Goal: Task Accomplishment & Management: Complete application form

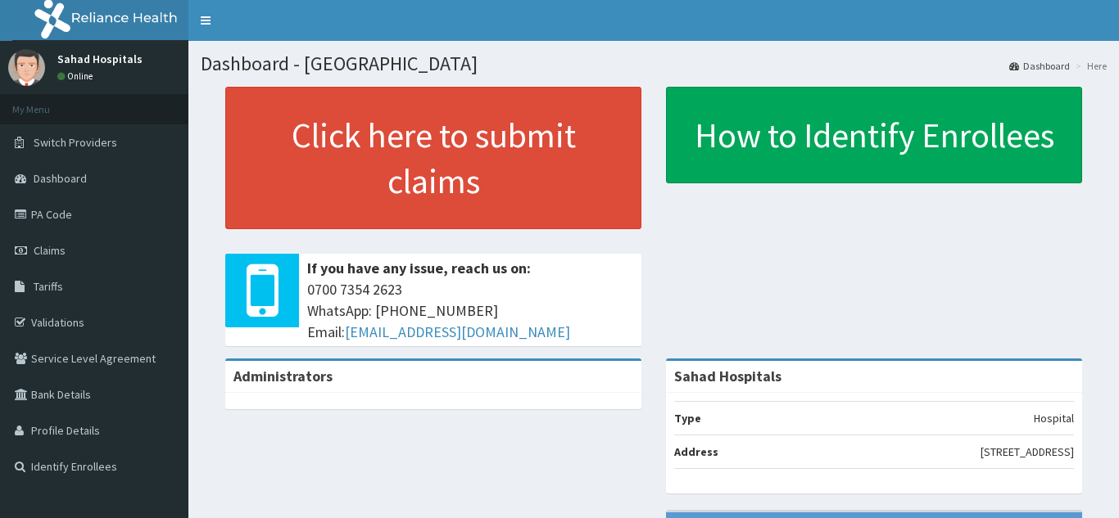
click at [38, 249] on span "Claims" at bounding box center [50, 250] width 32 height 15
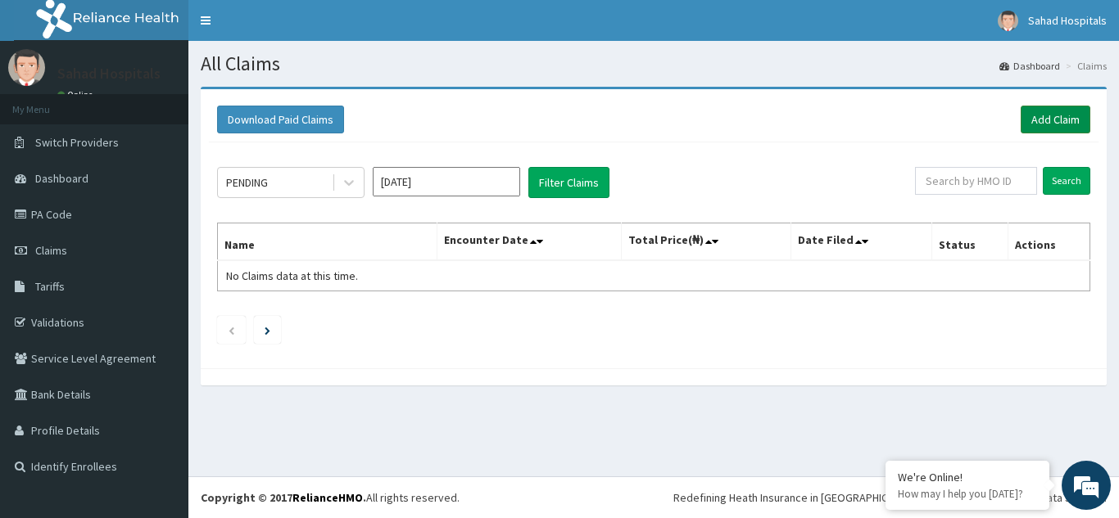
click at [1058, 122] on link "Add Claim" at bounding box center [1055, 120] width 70 height 28
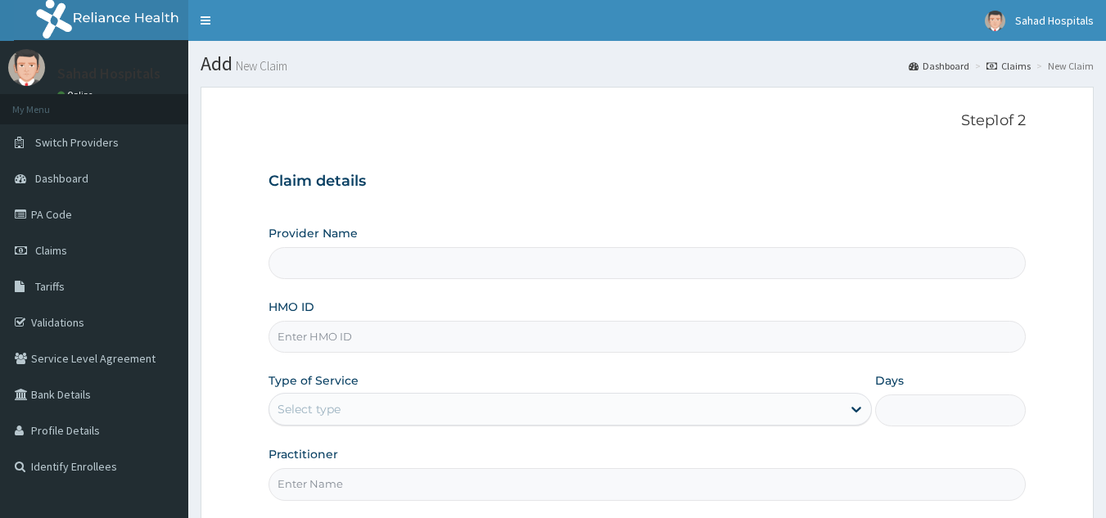
click at [369, 267] on input "Provider Name" at bounding box center [648, 263] width 758 height 32
type input "Sahad Hospitals"
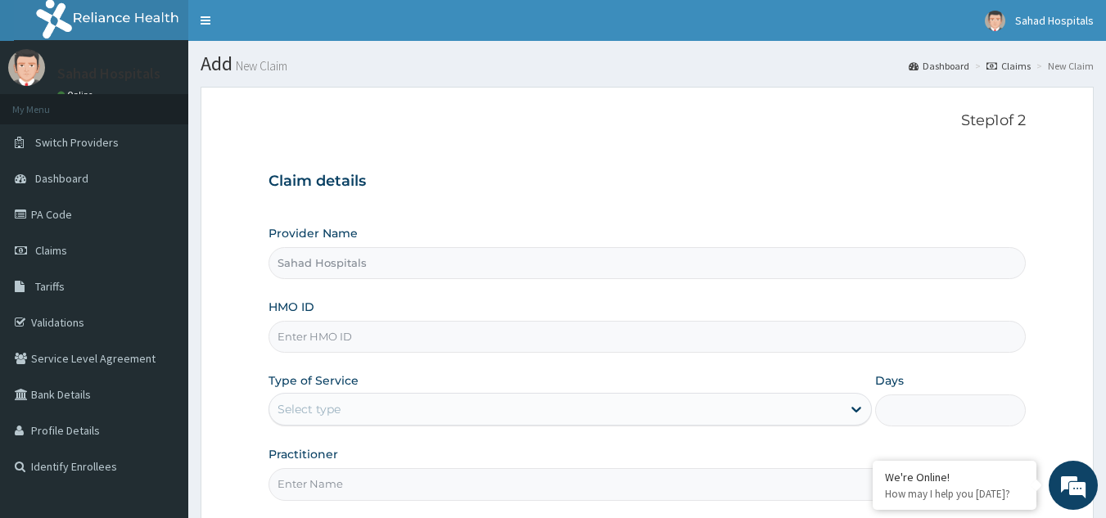
click at [314, 340] on input "HMO ID" at bounding box center [648, 337] width 758 height 32
paste input "FMI/10284/A"
type input "FMI/10284/A"
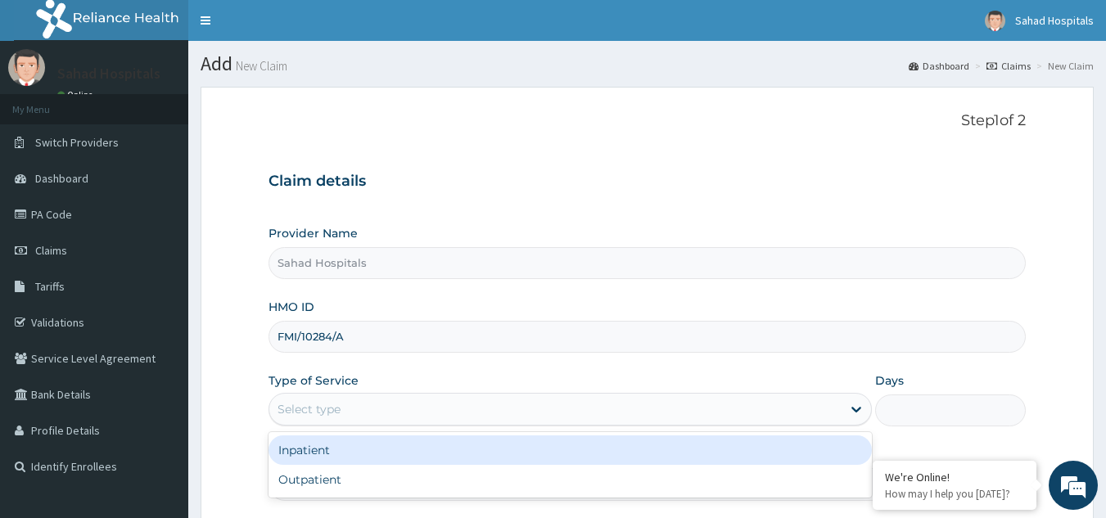
click at [327, 414] on div "Select type" at bounding box center [309, 409] width 63 height 16
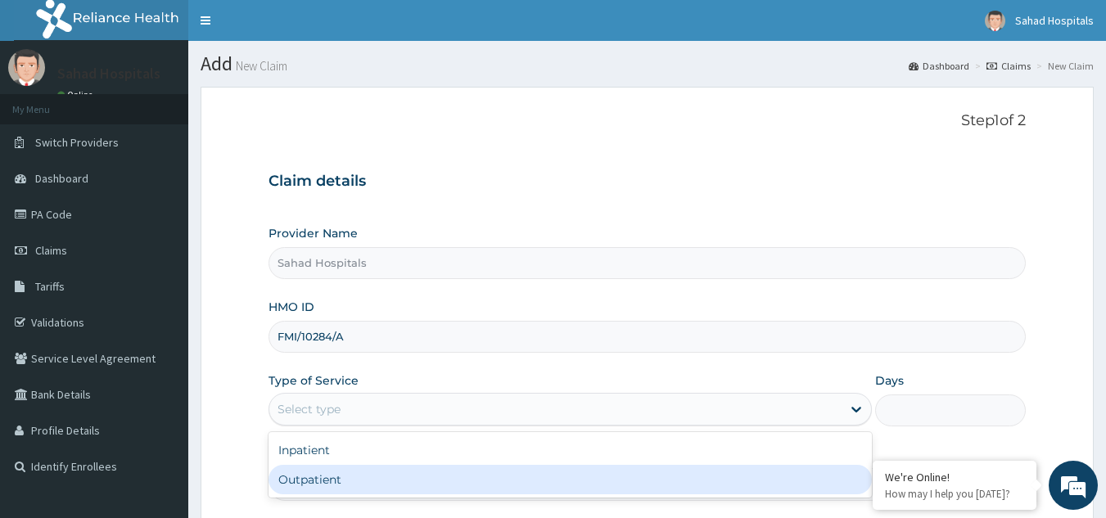
click at [307, 482] on div "Outpatient" at bounding box center [570, 479] width 603 height 29
type input "1"
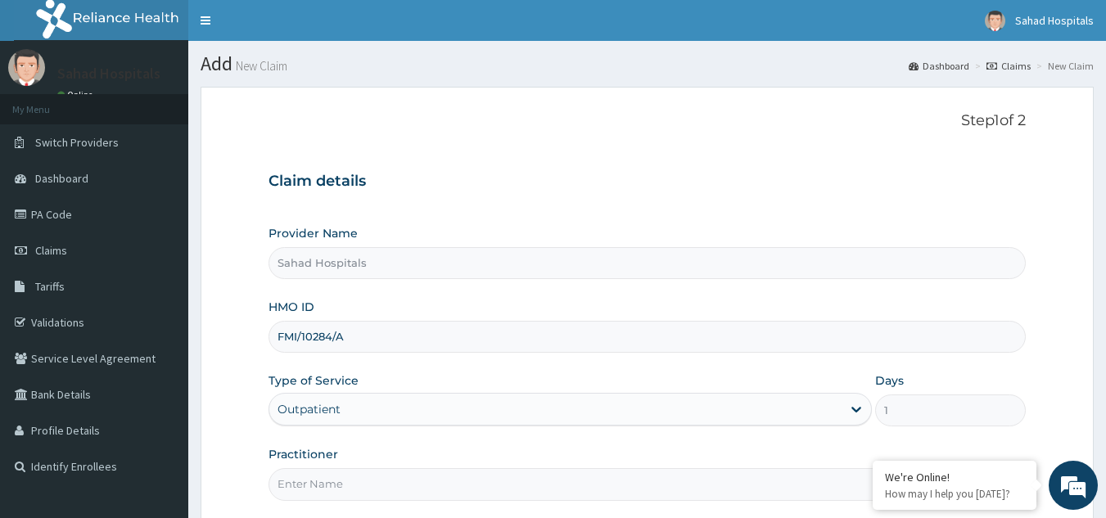
click at [307, 486] on input "Practitioner" at bounding box center [648, 484] width 758 height 32
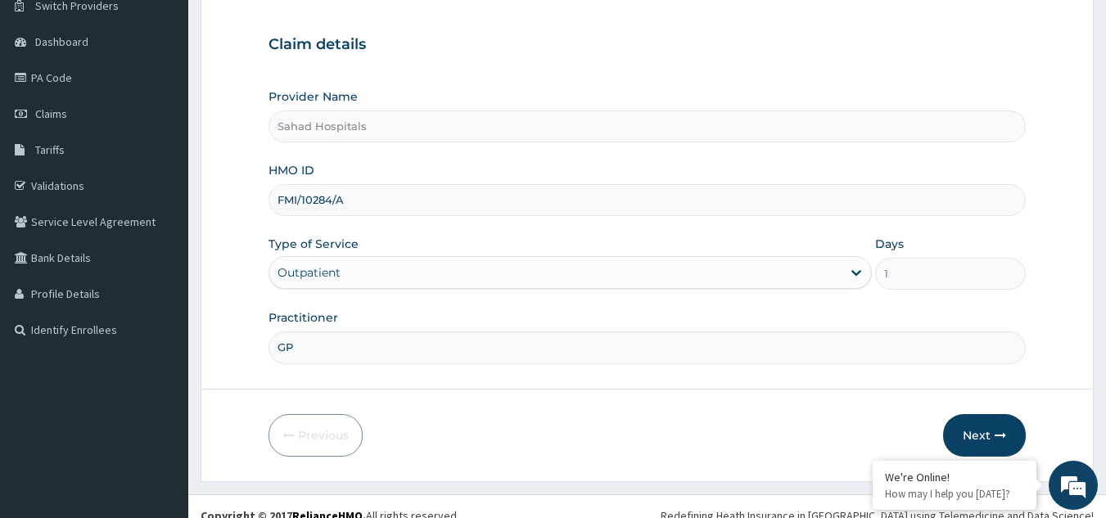
scroll to position [155, 0]
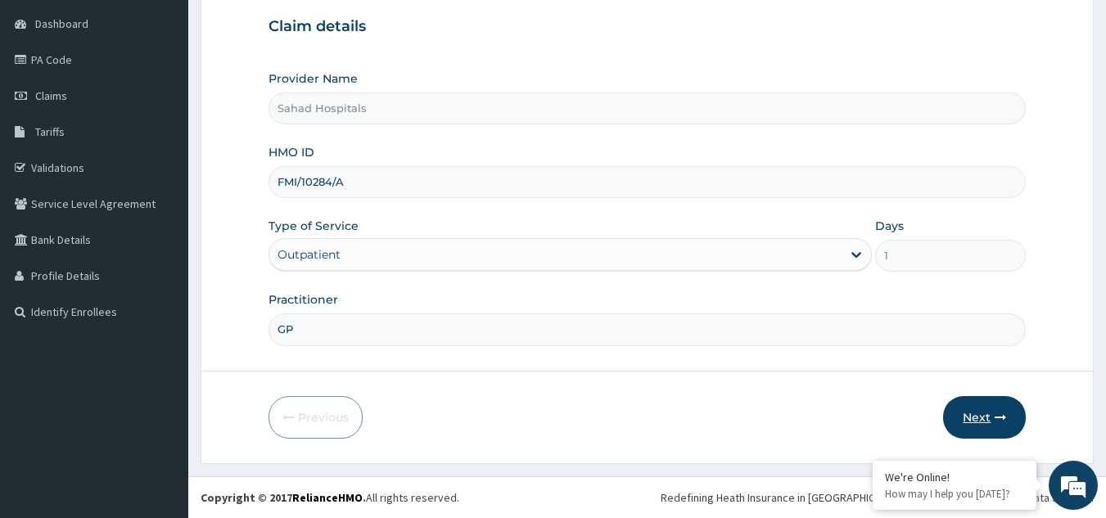
type input "GP"
click at [964, 414] on button "Next" at bounding box center [984, 417] width 83 height 43
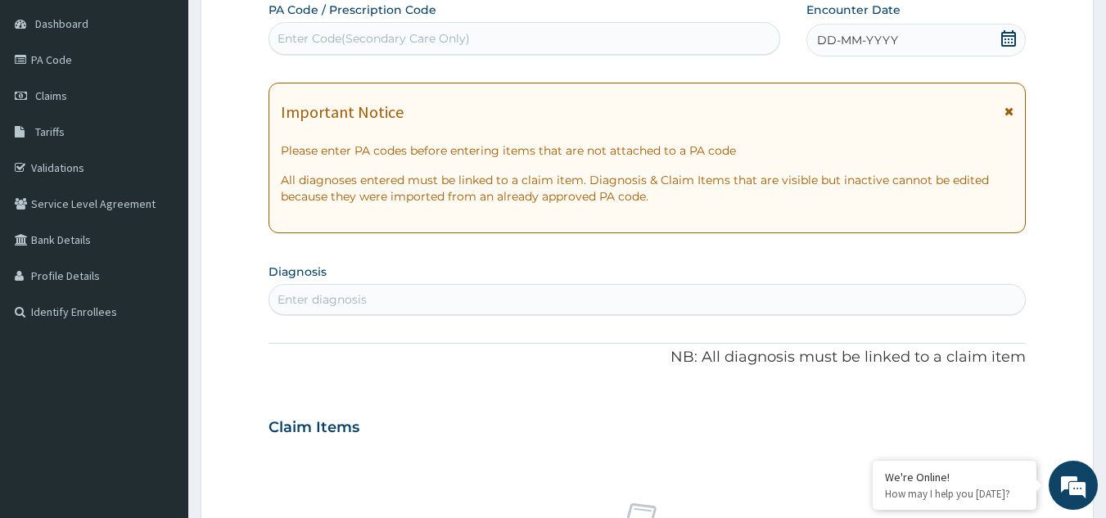
scroll to position [0, 0]
click at [357, 40] on div "Enter Code(Secondary Care Only)" at bounding box center [374, 38] width 192 height 16
paste input "FMI/10284/A"
type input "FMI/10284/A"
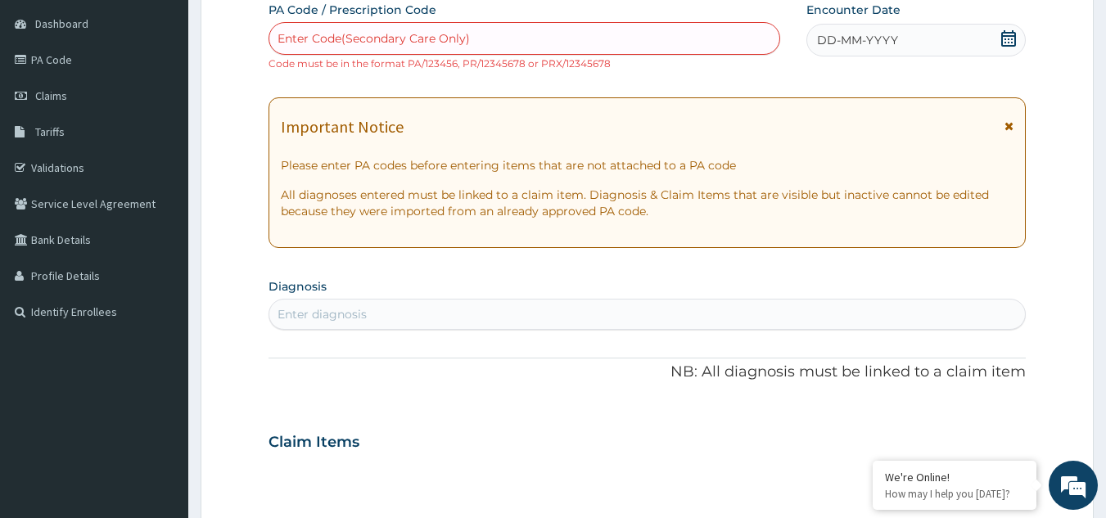
click at [392, 37] on div "Enter Code(Secondary Care Only)" at bounding box center [374, 38] width 192 height 16
paste input "PA/8EFC4F"
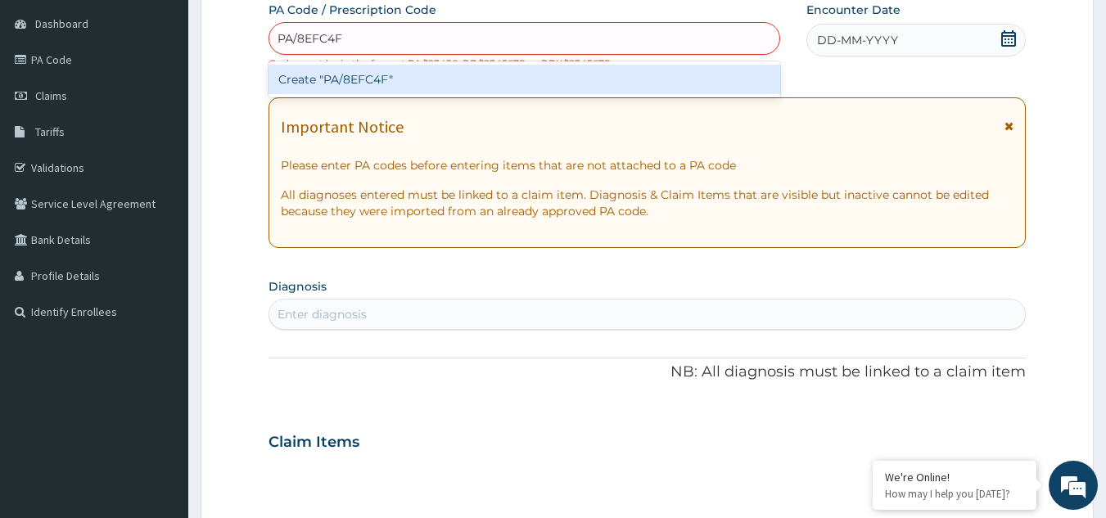
type input "PA/8EFC4F"
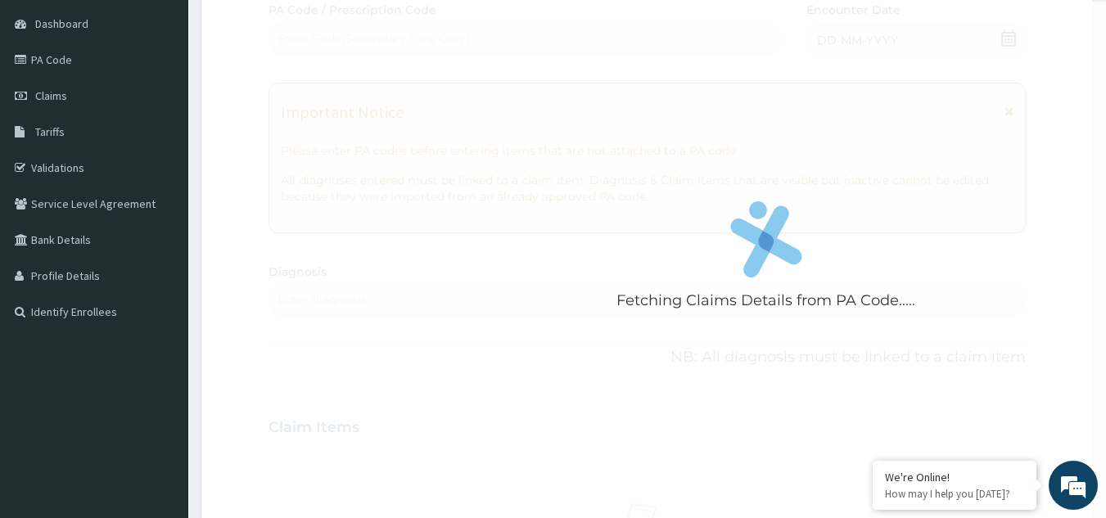
click at [393, 286] on div "Fetching Claims Details from PA Code..... PA Code / Prescription Code Enter Cod…" at bounding box center [648, 425] width 758 height 847
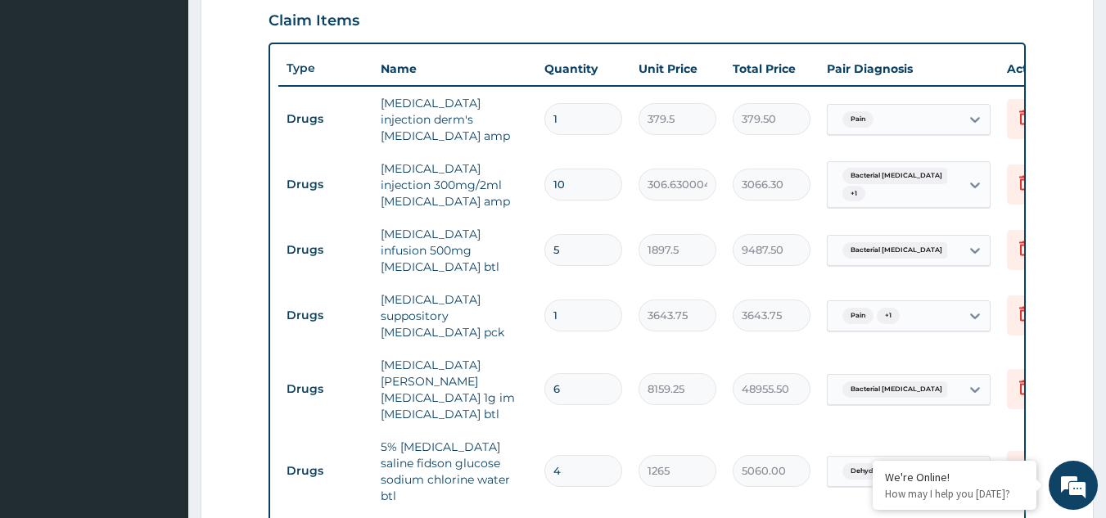
scroll to position [114, 0]
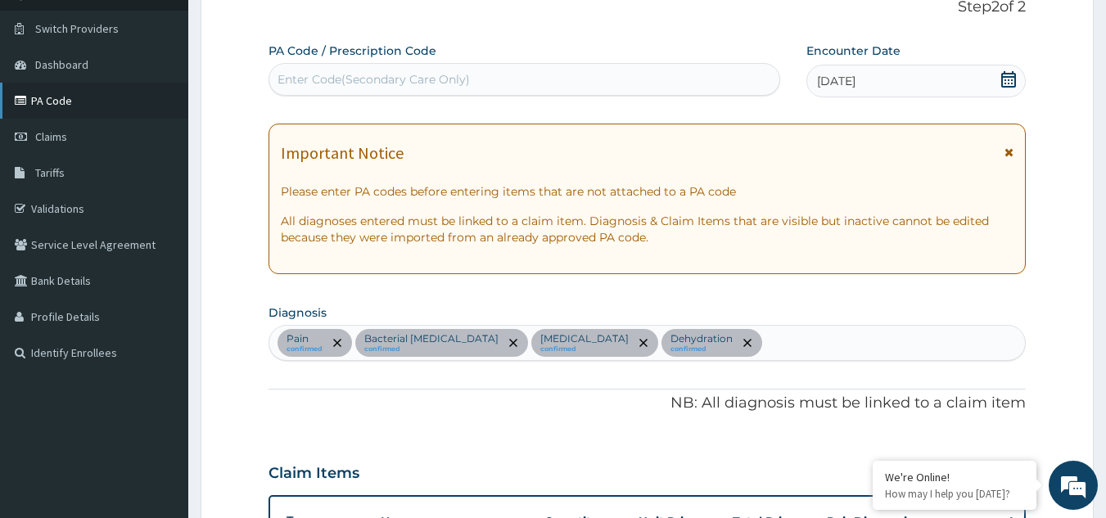
click at [64, 104] on link "PA Code" at bounding box center [94, 101] width 188 height 36
